Goal: Task Accomplishment & Management: Use online tool/utility

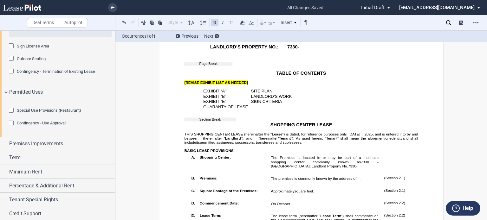
scroll to position [212, 0]
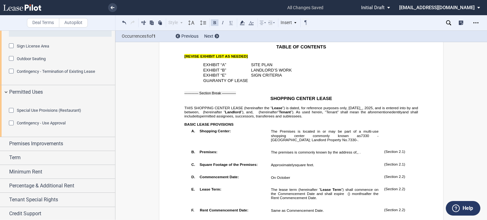
click at [363, 110] on span "”) is dated, for reference purposes only, [DATE]_," at bounding box center [322, 108] width 81 height 4
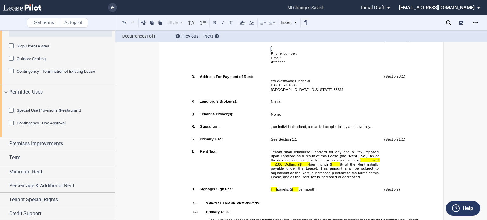
scroll to position [636, 0]
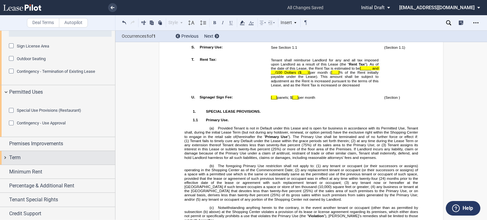
drag, startPoint x: 115, startPoint y: 182, endPoint x: 112, endPoint y: 198, distance: 15.9
click at [112, 198] on div at bounding box center [57, 125] width 115 height 190
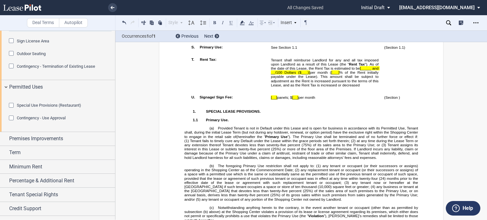
scroll to position [511, 0]
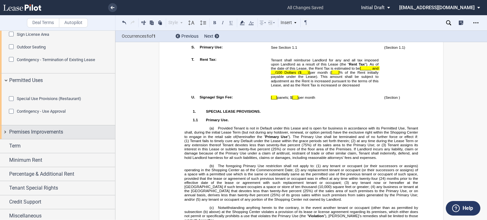
click at [58, 136] on span "Premises Improvements" at bounding box center [36, 132] width 54 height 8
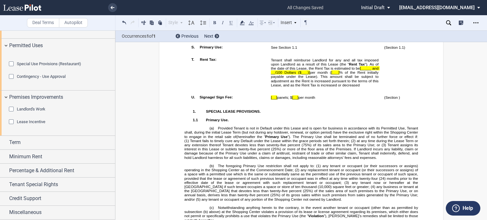
scroll to position [580, 0]
click at [79, 143] on div "Term" at bounding box center [62, 143] width 106 height 8
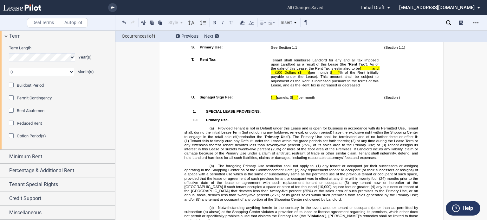
scroll to position [686, 0]
click at [67, 184] on div "Tenant Special Rights" at bounding box center [62, 185] width 106 height 8
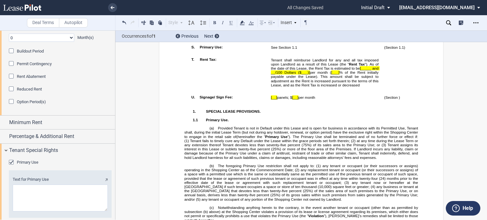
click at [9, 166] on div "Primary Use" at bounding box center [12, 163] width 6 height 6
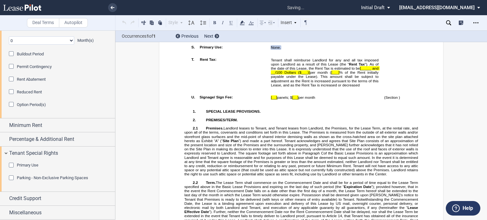
scroll to position [718, 0]
click at [35, 196] on span "Credit Support" at bounding box center [25, 199] width 32 height 8
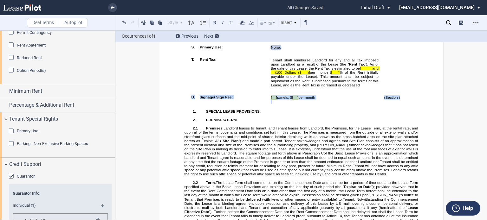
drag, startPoint x: 399, startPoint y: 139, endPoint x: 187, endPoint y: 138, distance: 211.4
click at [189, 105] on tr "!!SET_LEVEL_0!! !!LEASE_LEVEL_1!! U. Signage/ Sign Fee: [__] panels; $ [__] per…" at bounding box center [307, 99] width 236 height 12
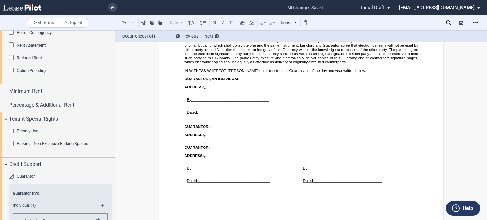
scroll to position [9445, 0]
click at [10, 180] on div "Guarantor" at bounding box center [12, 177] width 6 height 6
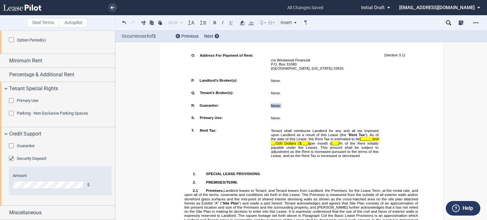
scroll to position [584, 0]
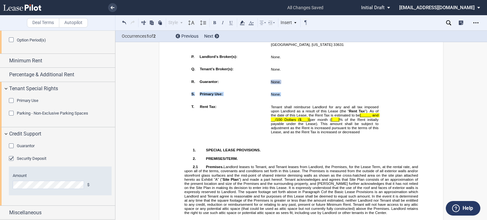
drag, startPoint x: 281, startPoint y: 127, endPoint x: 179, endPoint y: 130, distance: 102.1
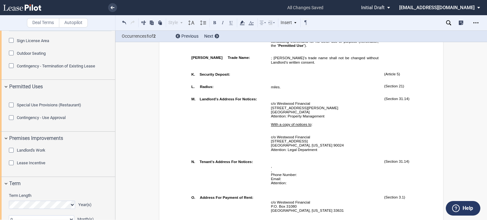
scroll to position [499, 0]
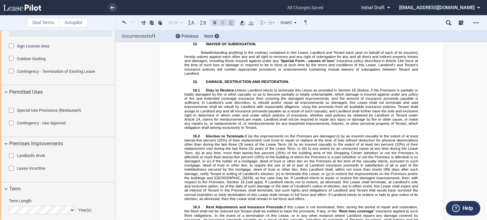
scroll to position [2394, 0]
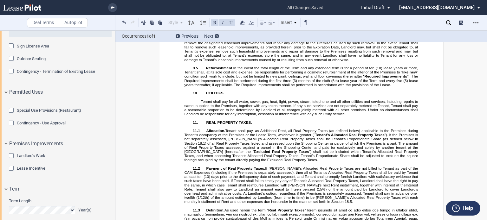
drag, startPoint x: 115, startPoint y: 132, endPoint x: 115, endPoint y: 120, distance: 12.0
click at [115, 120] on div at bounding box center [57, 125] width 115 height 190
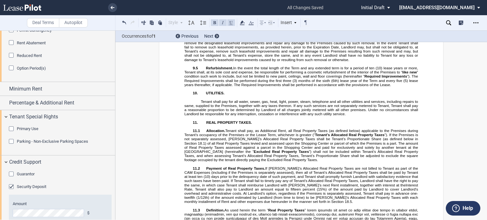
scroll to position [724, 0]
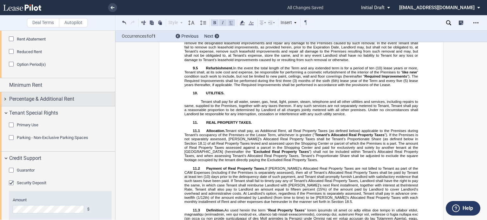
click at [56, 103] on span "Percentage & Additional Rent" at bounding box center [41, 99] width 65 height 8
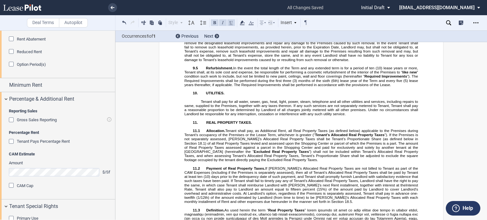
click at [11, 124] on div "Gross Sales Reporting" at bounding box center [12, 121] width 6 height 6
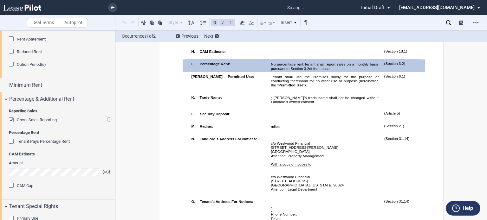
scroll to position [376, 0]
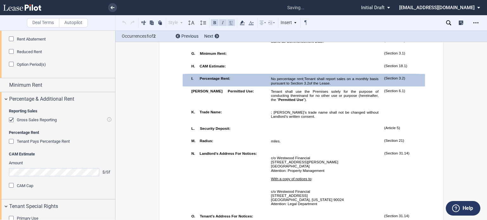
click at [353, 85] on span "Tenant shall report sales on a monthly basis pursuant to Section" at bounding box center [325, 81] width 109 height 8
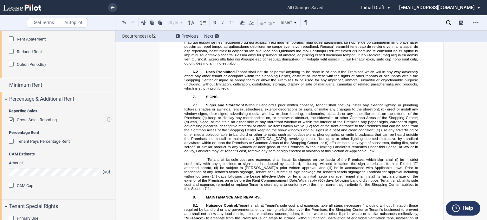
scroll to position [1337, 0]
